Goal: Find contact information: Obtain details needed to contact an individual or organization

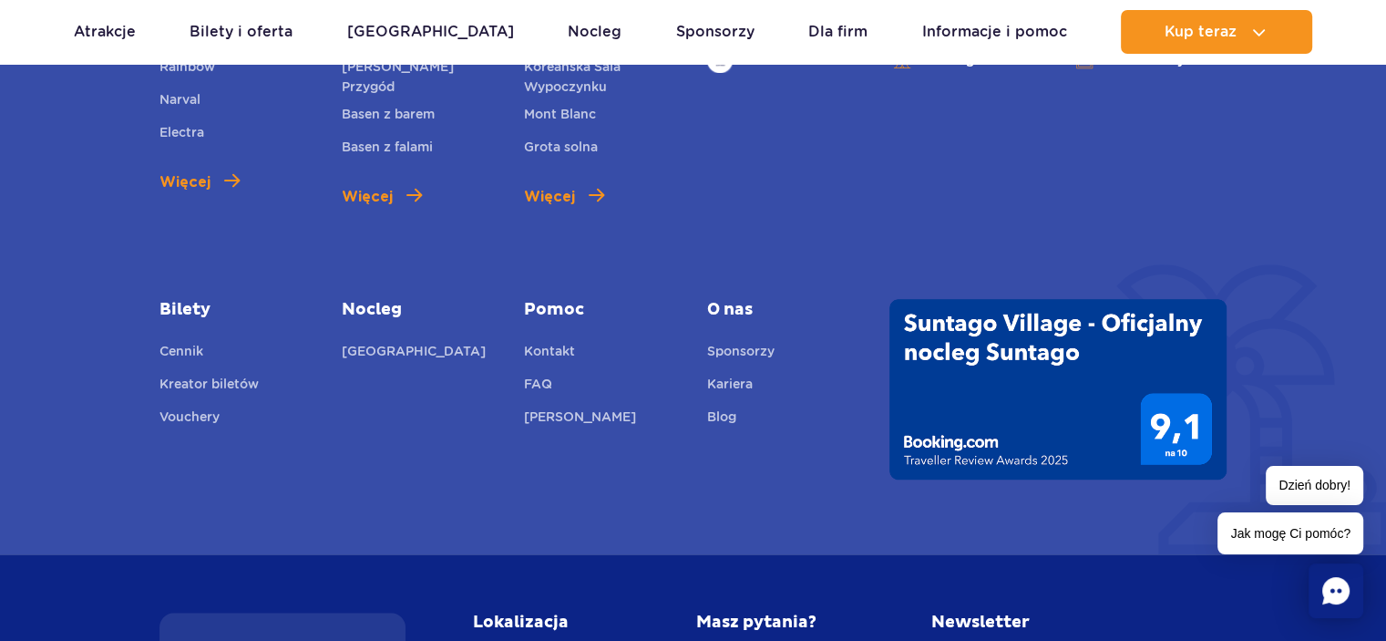
scroll to position [1288, 0]
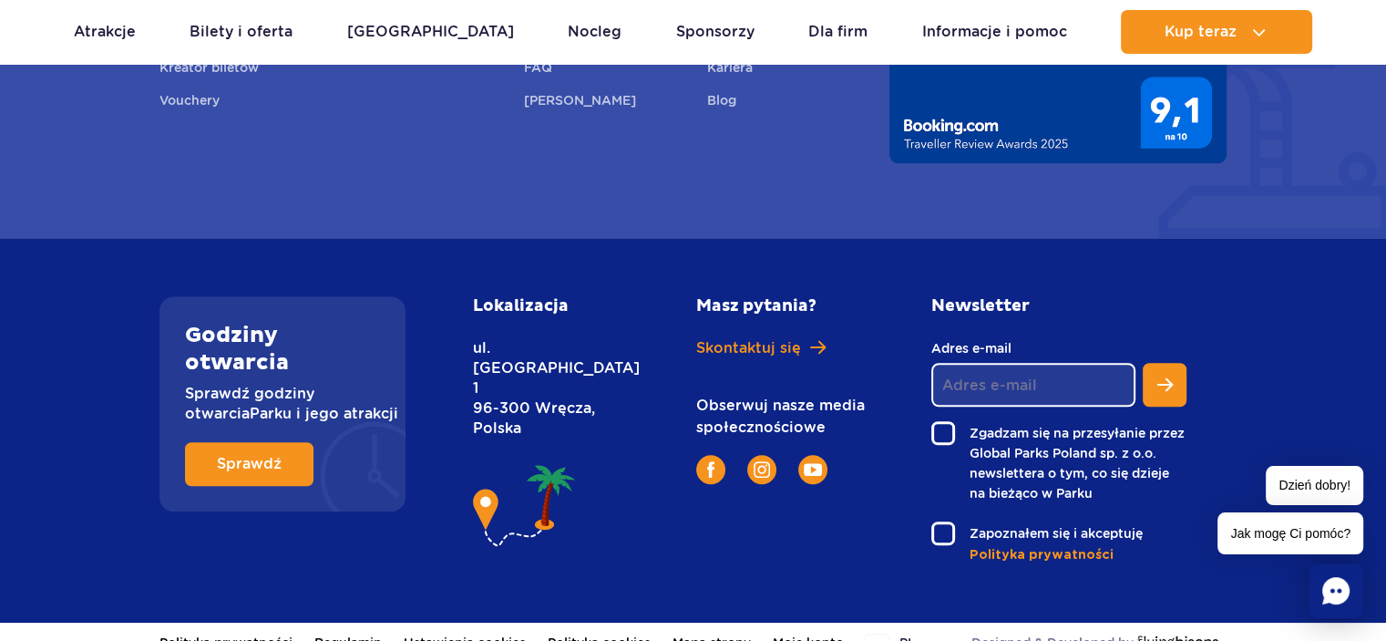
drag, startPoint x: 597, startPoint y: 347, endPoint x: 477, endPoint y: 324, distance: 122.4
click at [477, 324] on div "Lokalizacja ul. Nowy Świat 1 96-300 Wręcza, Polska" at bounding box center [563, 430] width 209 height 268
copy p "ul. Nowy Świat 1 96-300 Wręcza,"
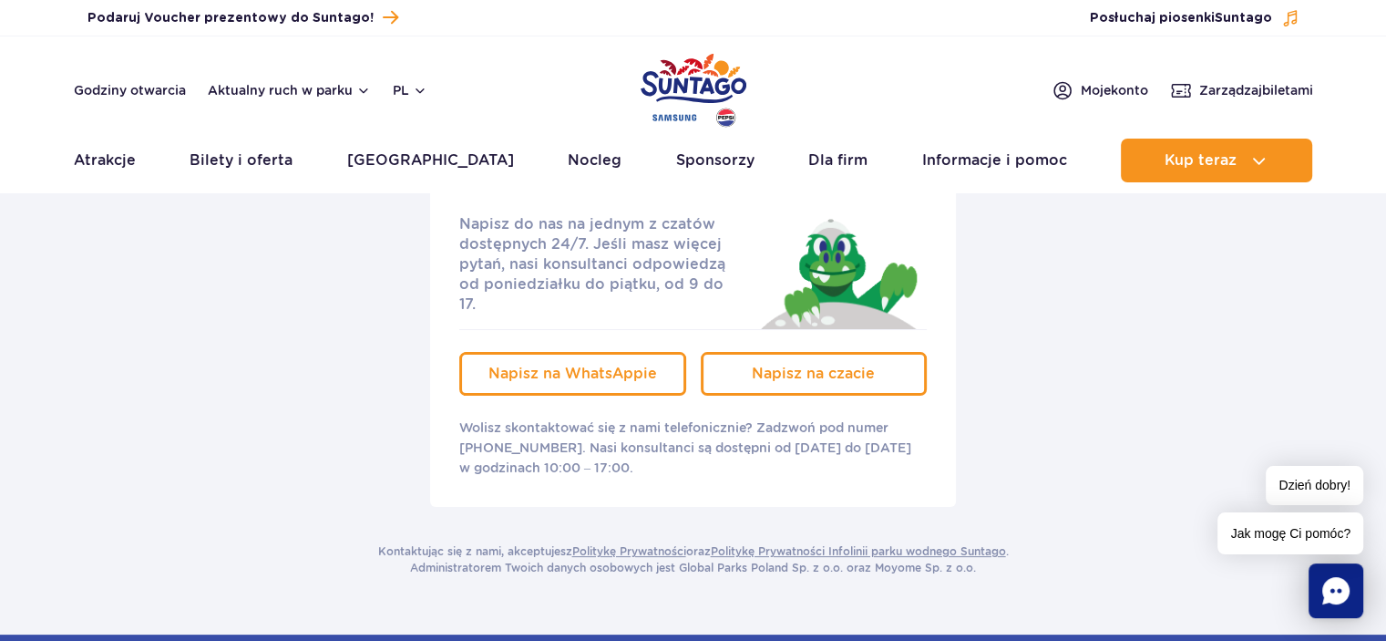
scroll to position [0, 0]
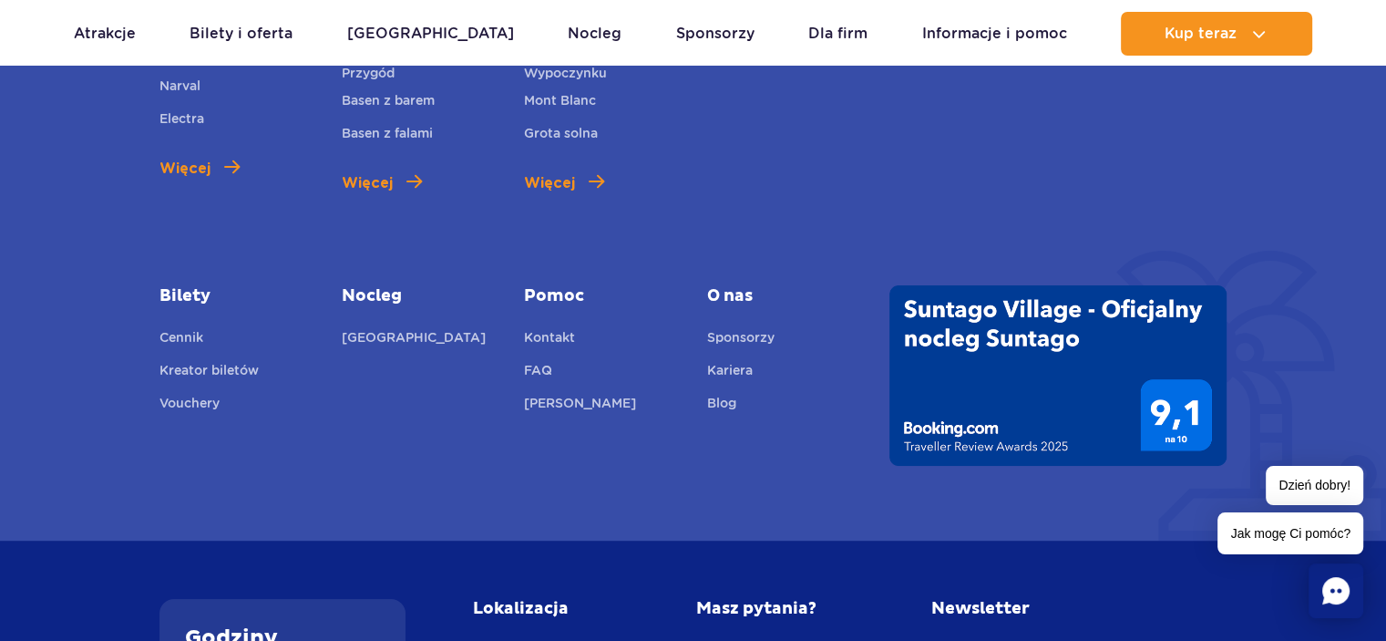
scroll to position [6803, 0]
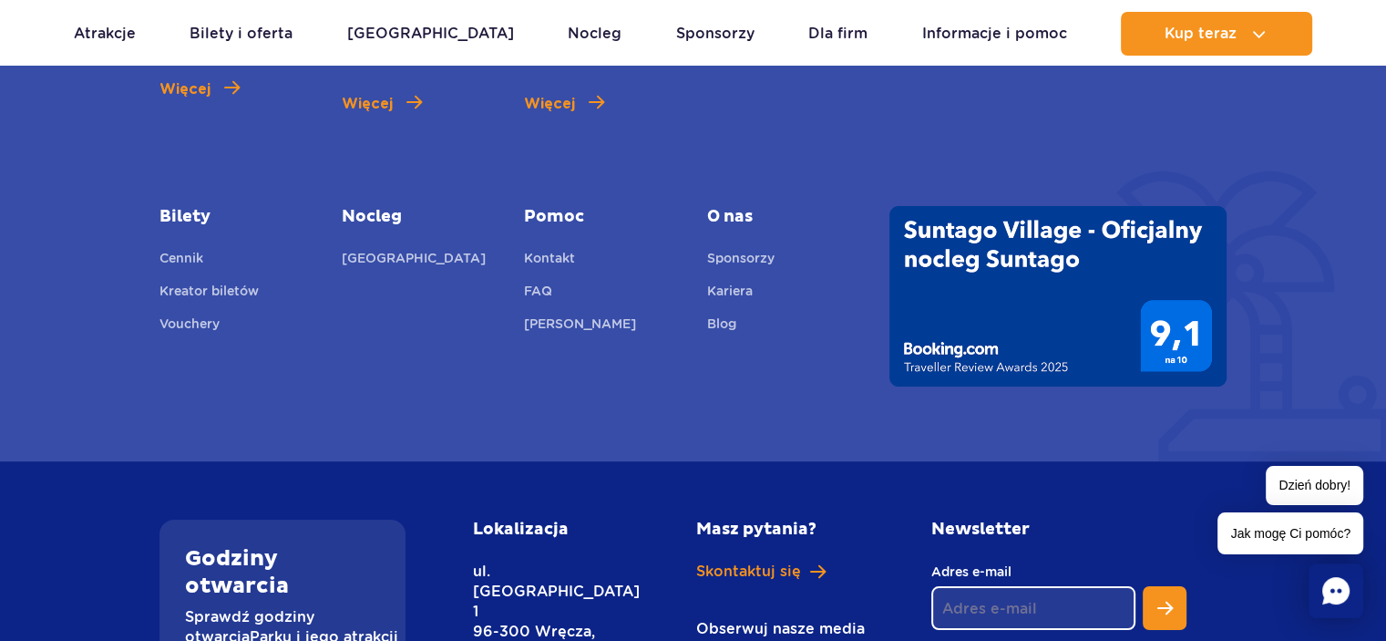
drag, startPoint x: 604, startPoint y: 541, endPoint x: 475, endPoint y: 527, distance: 130.2
click at [475, 527] on div "Lokalizacja ul. Nowy Świat 1 96-300 Wręcza, Polska" at bounding box center [563, 653] width 209 height 268
copy p "ul. Nowy Świat 1 96-300 Wręcza,"
